Goal: Book appointment/travel/reservation

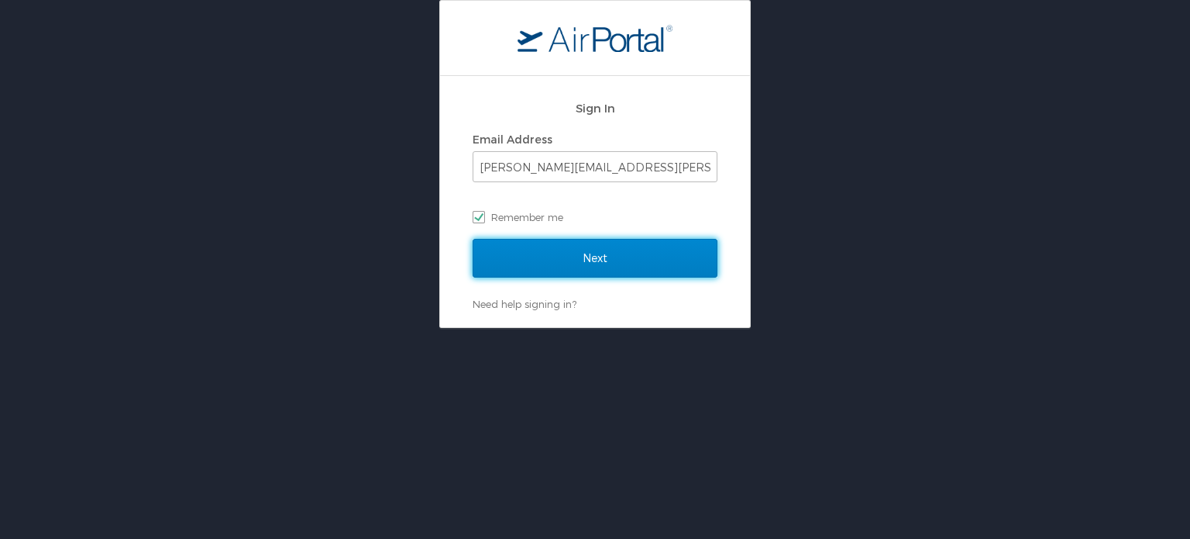
click at [642, 247] on input "Next" at bounding box center [595, 258] width 245 height 39
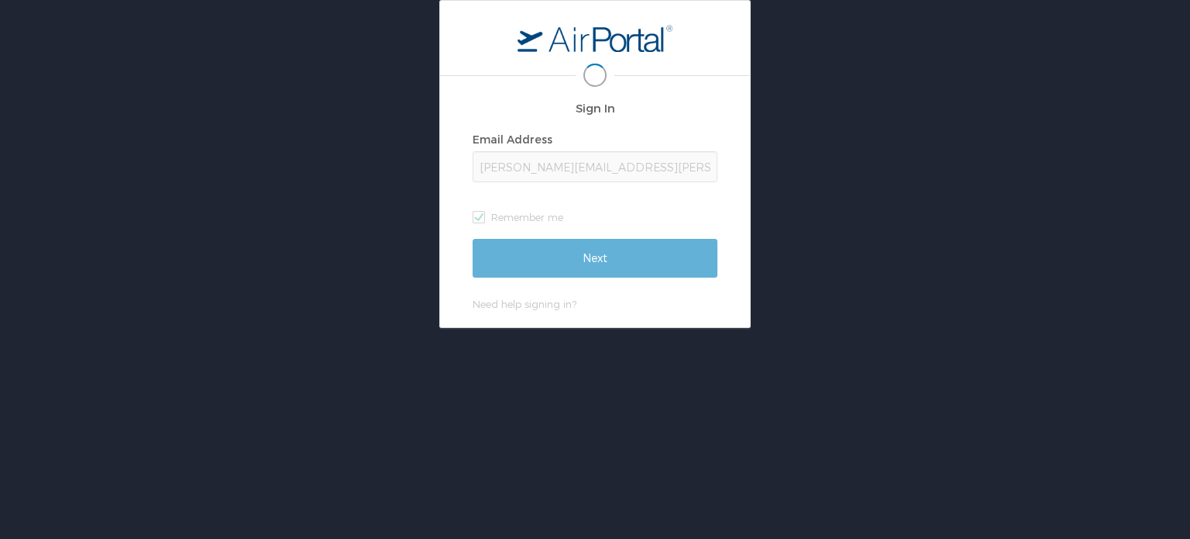
scroll to position [0, 2]
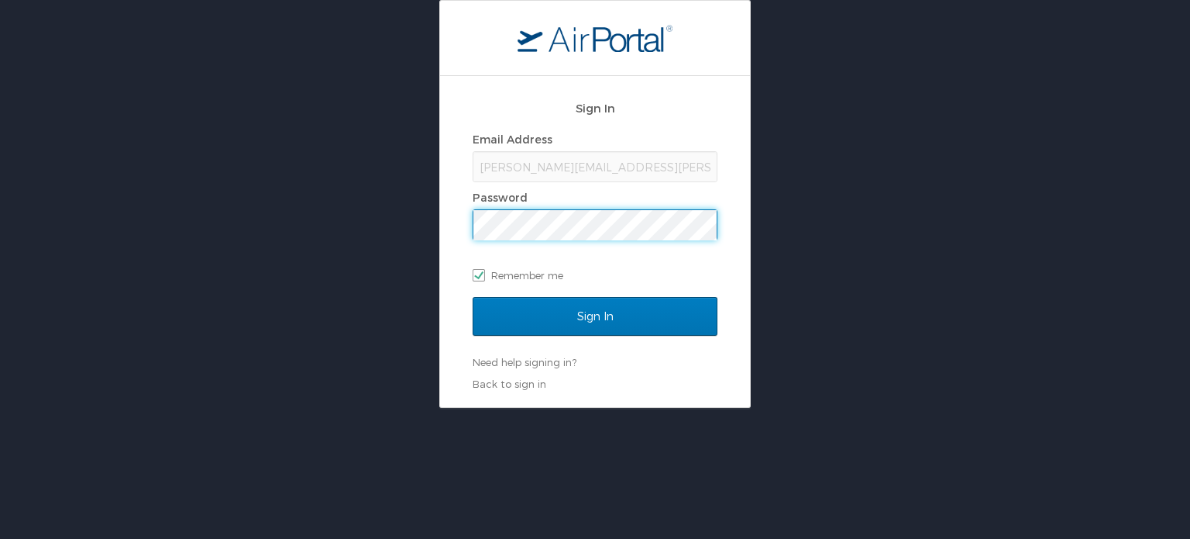
click at [473, 297] on input "Sign In" at bounding box center [595, 316] width 245 height 39
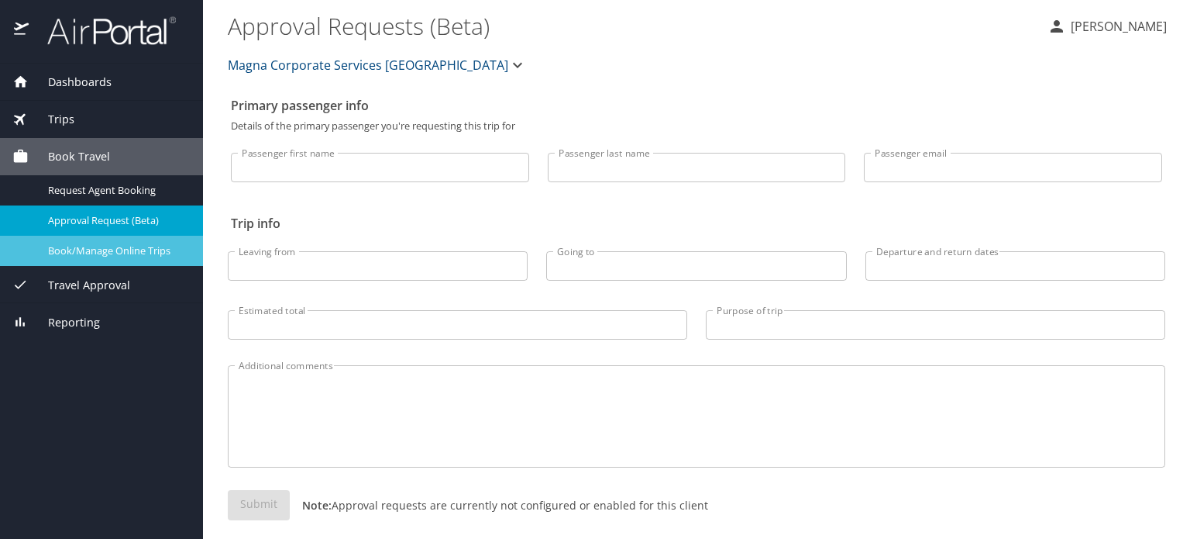
click at [137, 258] on div "Book/Manage Online Trips" at bounding box center [101, 251] width 178 height 18
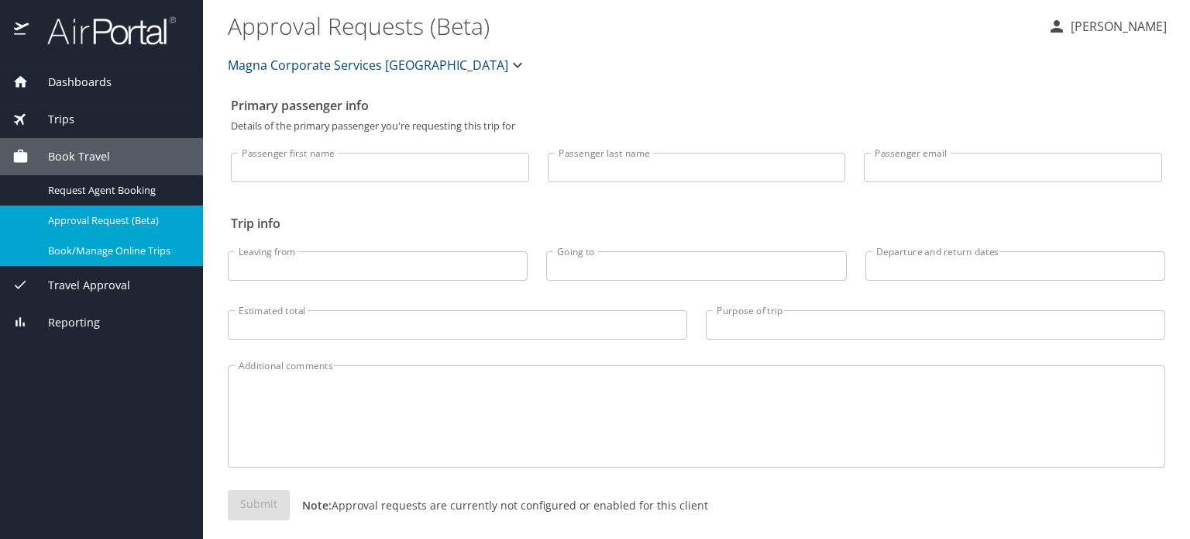
click at [812, 53] on div "Magna Corporate Services America" at bounding box center [697, 65] width 956 height 50
click at [90, 252] on span "Book/Manage Online Trips" at bounding box center [116, 250] width 136 height 15
